Goal: Task Accomplishment & Management: Manage account settings

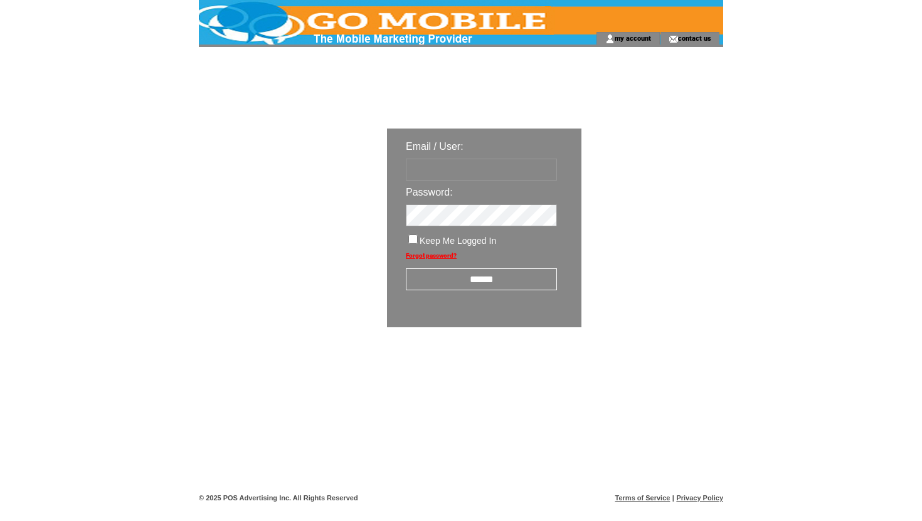
type input "**********"
click at [462, 280] on input "******" at bounding box center [481, 279] width 151 height 22
